Goal: Check status: Check status

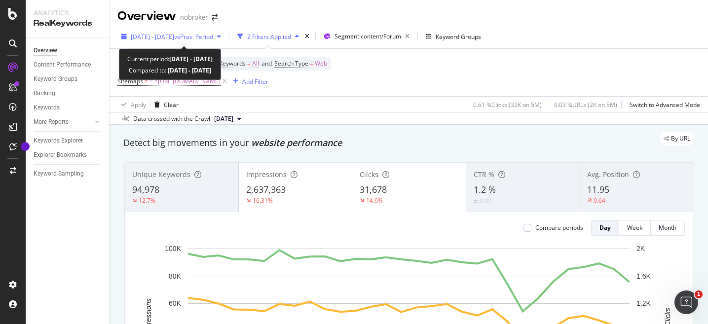
click at [221, 38] on icon "button" at bounding box center [219, 37] width 4 height 6
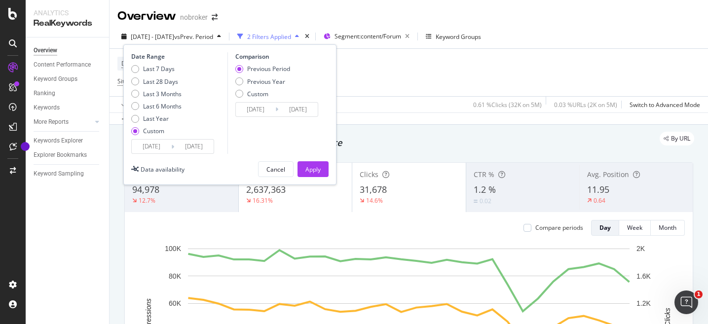
click at [149, 144] on input "[DATE]" at bounding box center [151, 147] width 39 height 14
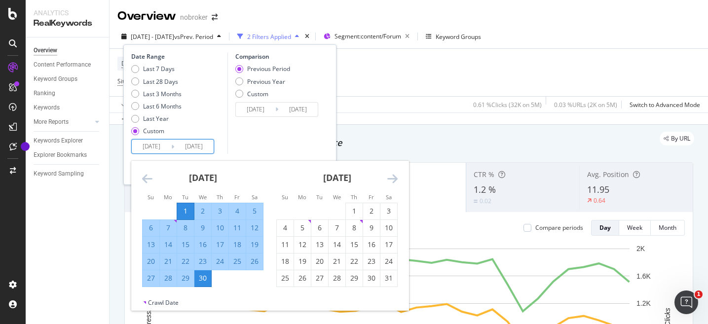
click at [394, 177] on icon "Move forward to switch to the next month." at bounding box center [392, 179] width 10 height 12
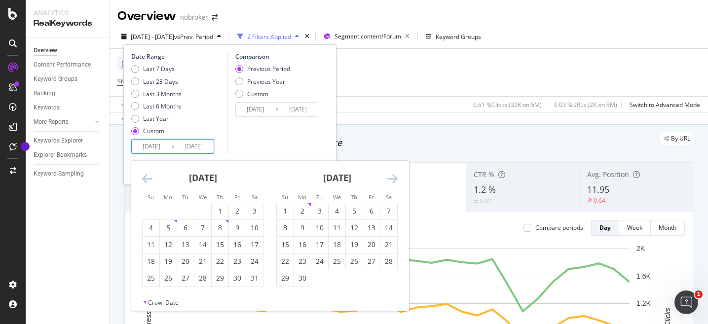
click at [394, 177] on icon "Move forward to switch to the next month." at bounding box center [392, 179] width 10 height 12
click at [303, 213] on div "1" at bounding box center [302, 211] width 17 height 10
type input "[DATE]"
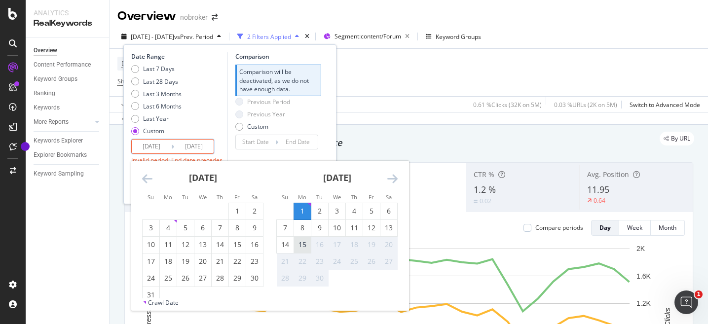
click at [305, 240] on div "15" at bounding box center [302, 245] width 17 height 10
type input "[DATE]"
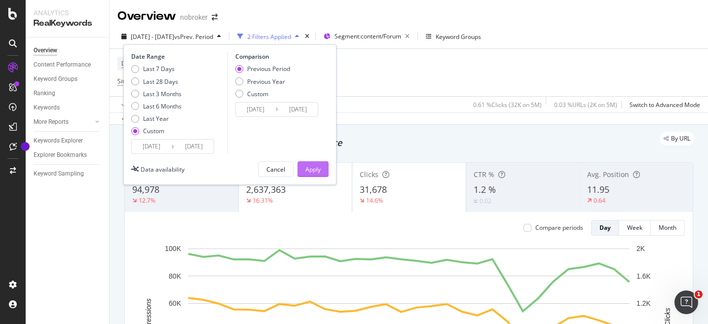
click at [320, 162] on div "Apply" at bounding box center [312, 169] width 15 height 15
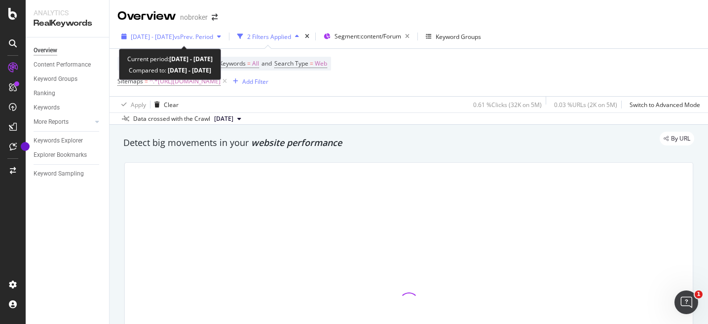
click at [221, 37] on icon "button" at bounding box center [219, 37] width 4 height 6
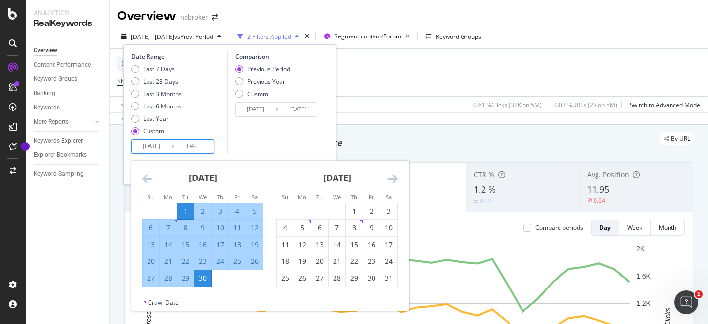
click at [154, 149] on input "[DATE]" at bounding box center [151, 147] width 39 height 14
click at [395, 181] on icon "Move forward to switch to the next month." at bounding box center [392, 179] width 10 height 12
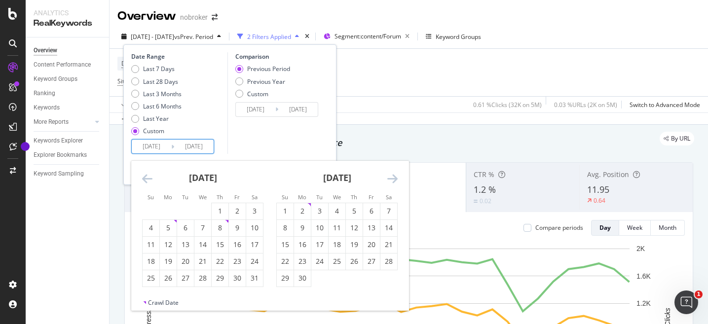
click at [395, 181] on icon "Move forward to switch to the next month." at bounding box center [392, 179] width 10 height 12
click at [298, 216] on div "1" at bounding box center [302, 211] width 17 height 10
type input "[DATE]"
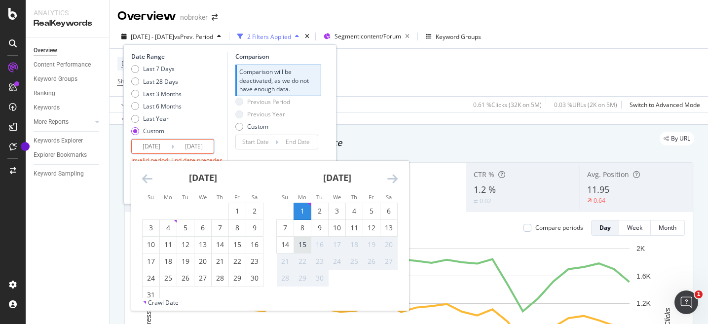
click at [302, 247] on div "15" at bounding box center [302, 245] width 17 height 10
type input "[DATE]"
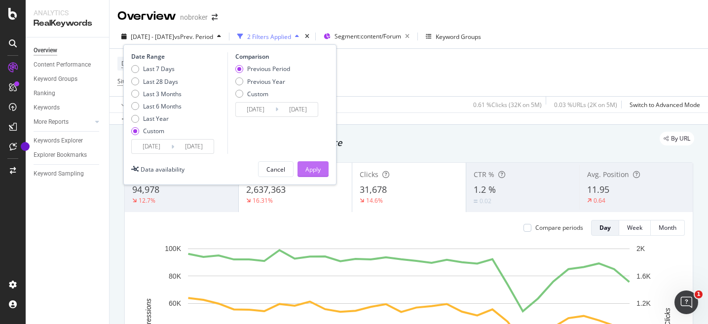
click at [312, 168] on div "Apply" at bounding box center [312, 169] width 15 height 8
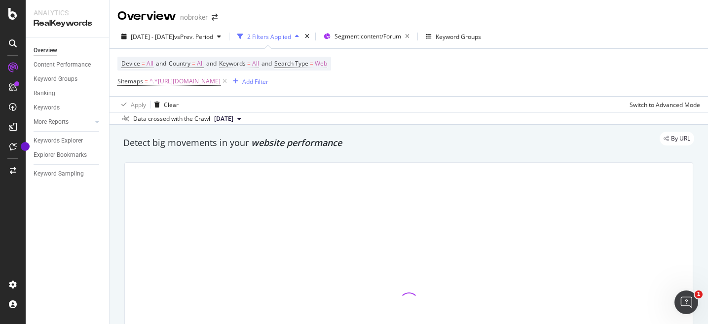
click at [287, 142] on div "By URL" at bounding box center [404, 139] width 581 height 14
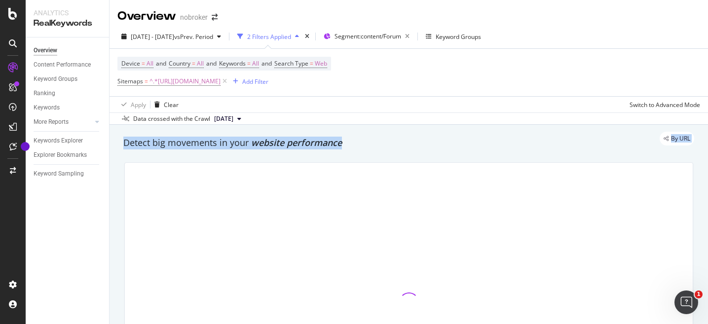
drag, startPoint x: 120, startPoint y: 139, endPoint x: 348, endPoint y: 152, distance: 228.4
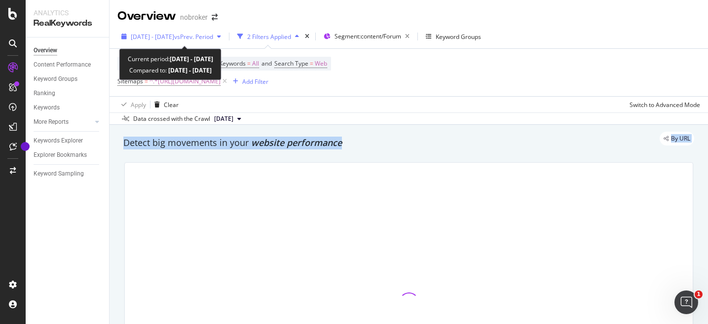
click at [221, 36] on icon "button" at bounding box center [219, 37] width 4 height 6
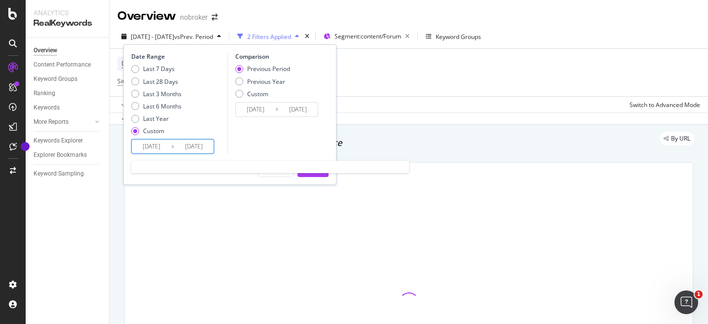
click at [149, 147] on input "[DATE]" at bounding box center [151, 147] width 39 height 14
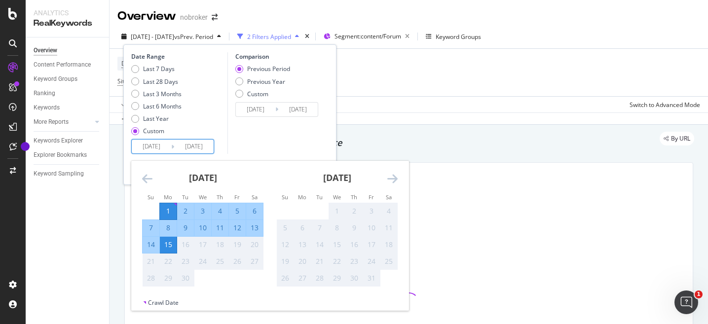
click at [167, 211] on div "1" at bounding box center [168, 211] width 17 height 10
click at [172, 247] on div "15" at bounding box center [168, 245] width 17 height 10
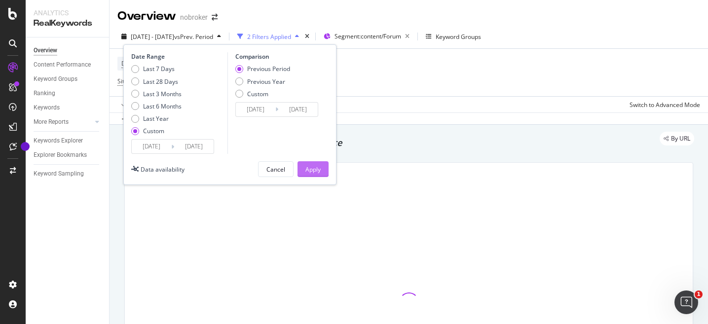
click at [303, 167] on button "Apply" at bounding box center [313, 169] width 31 height 16
